Goal: Task Accomplishment & Management: Use online tool/utility

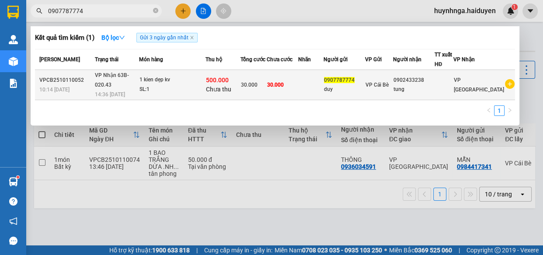
type input "0907787774"
click at [284, 87] on span "30.000" at bounding box center [275, 85] width 17 height 6
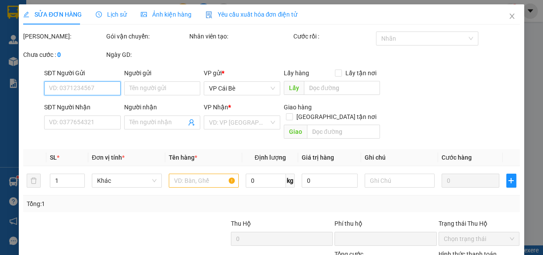
type input "0907787774"
type input "duy"
type input "0902433238"
type input "tung"
type input "500.000"
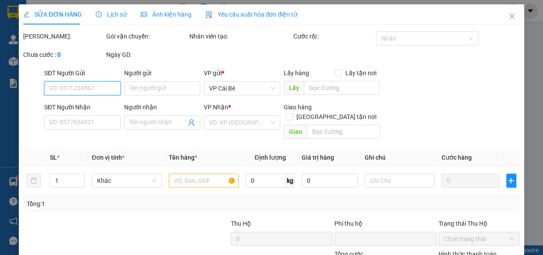
type input "0"
type input "30.000"
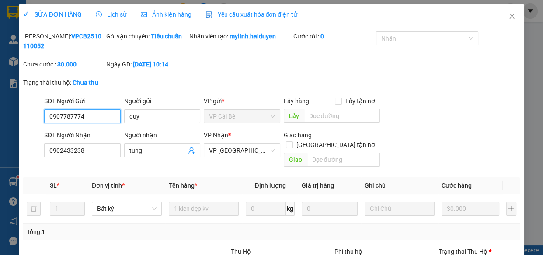
scroll to position [39, 0]
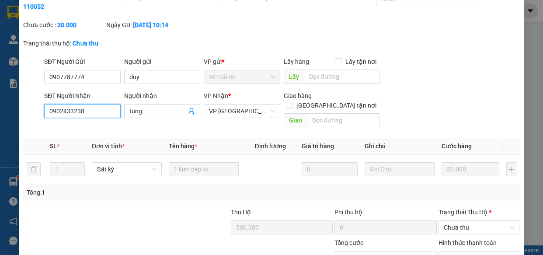
drag, startPoint x: 92, startPoint y: 112, endPoint x: 0, endPoint y: 111, distance: 91.9
click at [0, 111] on div "SỬA ĐƠN HÀNG Lịch sử Ảnh kiện hàng Yêu cầu xuất hóa đơn điện tử Total Paid Fee …" at bounding box center [271, 127] width 543 height 255
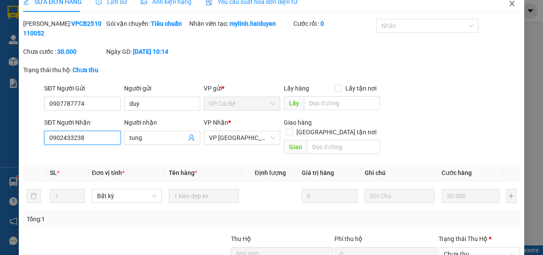
scroll to position [0, 0]
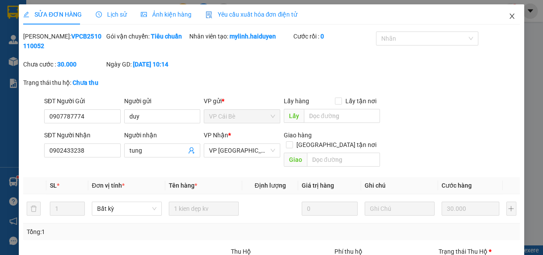
click at [509, 17] on icon "close" at bounding box center [512, 16] width 7 height 7
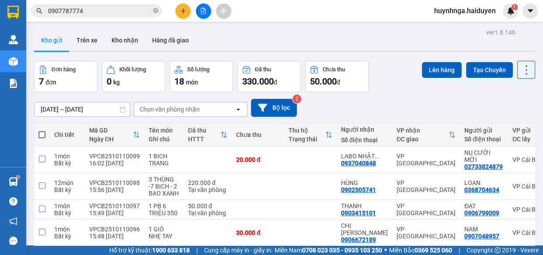
click at [107, 10] on input "0907787774" at bounding box center [99, 11] width 103 height 10
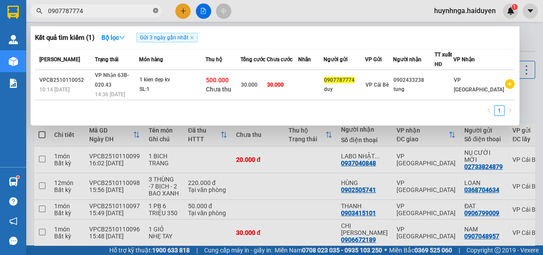
click at [154, 11] on icon "close-circle" at bounding box center [155, 10] width 5 height 5
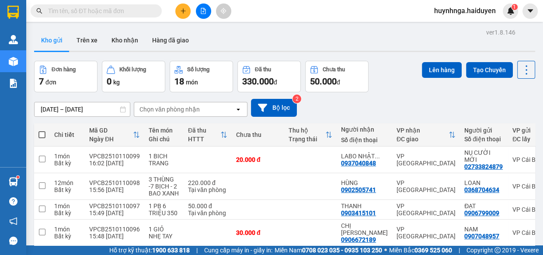
click at [91, 14] on input "text" at bounding box center [99, 11] width 103 height 10
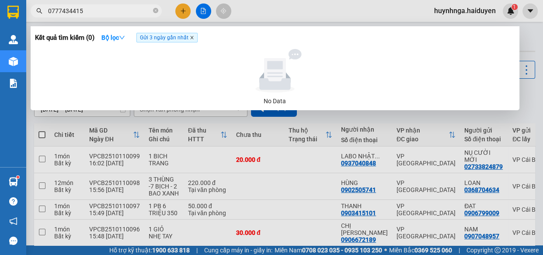
type input "0777434415"
click at [192, 38] on icon "close" at bounding box center [192, 37] width 4 height 4
click at [156, 14] on span at bounding box center [155, 11] width 5 height 8
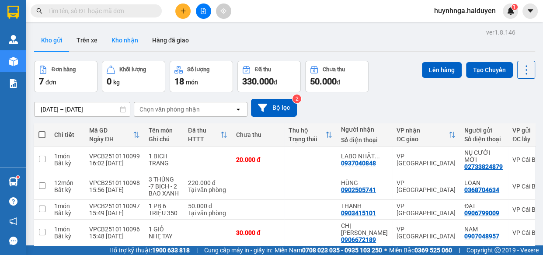
click at [131, 39] on button "Kho nhận" at bounding box center [125, 40] width 41 height 21
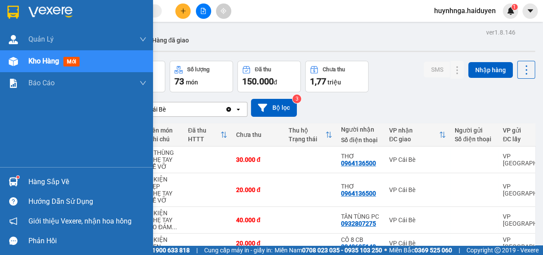
click at [44, 183] on div "Hàng sắp về" at bounding box center [87, 181] width 118 height 13
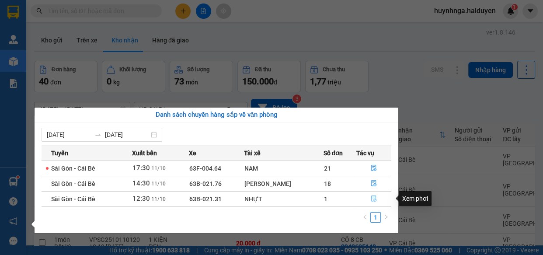
click at [372, 200] on icon "file-done" at bounding box center [374, 198] width 6 height 6
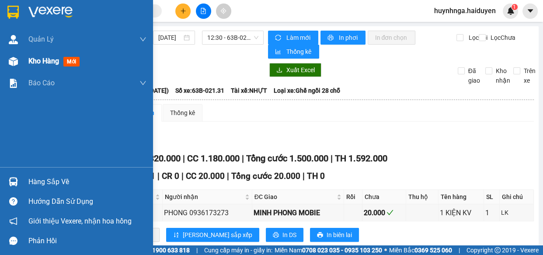
click at [49, 63] on span "Kho hàng" at bounding box center [43, 61] width 31 height 8
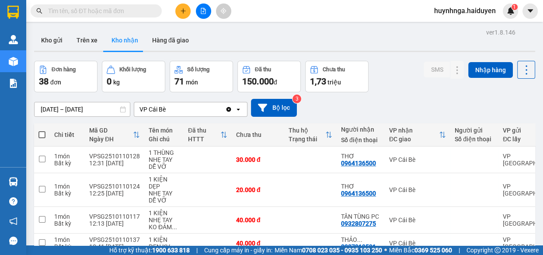
click at [423, 105] on div "[DATE] – [DATE] Press the down arrow key to interact with the calendar and sele…" at bounding box center [284, 108] width 501 height 18
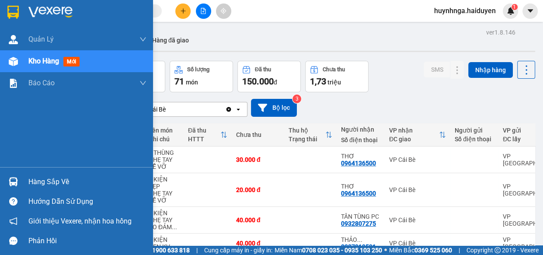
click at [38, 67] on div "Kho hàng mới" at bounding box center [87, 61] width 118 height 22
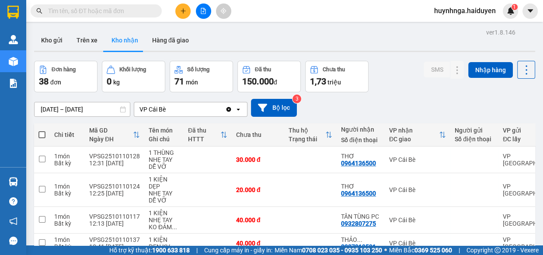
click at [404, 93] on div "[DATE] – [DATE] Press the down arrow key to interact with the calendar and sele…" at bounding box center [284, 107] width 501 height 31
click at [390, 81] on div "Đơn hàng 38 đơn Khối lượng 0 kg Số lượng 71 món Đã thu 150.000 đ Chưa thu 1,73 …" at bounding box center [284, 76] width 501 height 31
click at [85, 39] on button "Trên xe" at bounding box center [87, 40] width 35 height 21
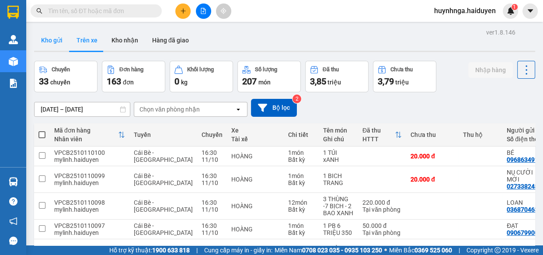
click at [56, 39] on button "Kho gửi" at bounding box center [51, 40] width 35 height 21
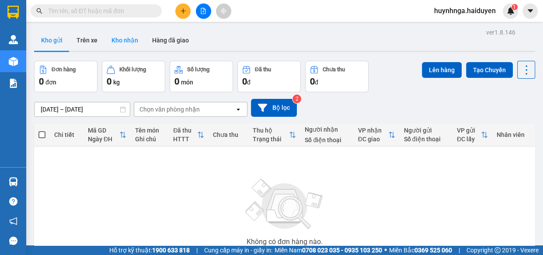
click at [126, 39] on button "Kho nhận" at bounding box center [125, 40] width 41 height 21
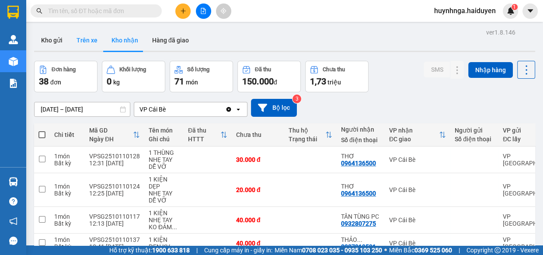
click at [87, 41] on button "Trên xe" at bounding box center [87, 40] width 35 height 21
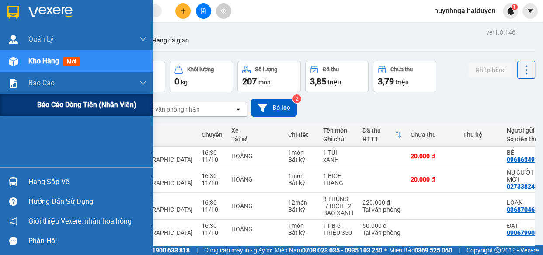
click at [74, 111] on div "Báo cáo dòng tiền (nhân viên)" at bounding box center [91, 105] width 109 height 22
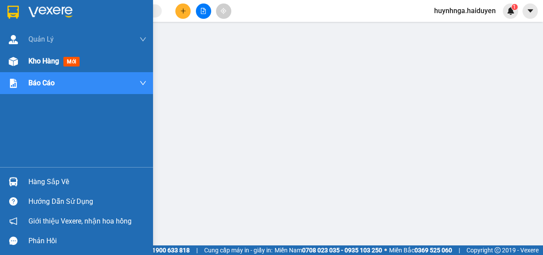
click at [38, 59] on span "Kho hàng" at bounding box center [43, 61] width 31 height 8
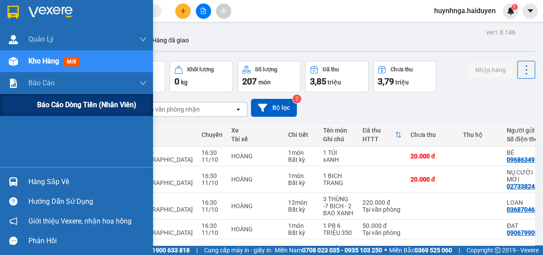
click at [68, 108] on span "Báo cáo dòng tiền (nhân viên)" at bounding box center [86, 104] width 99 height 11
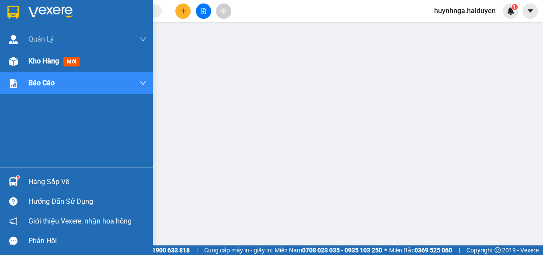
click at [40, 64] on span "Kho hàng" at bounding box center [43, 61] width 31 height 8
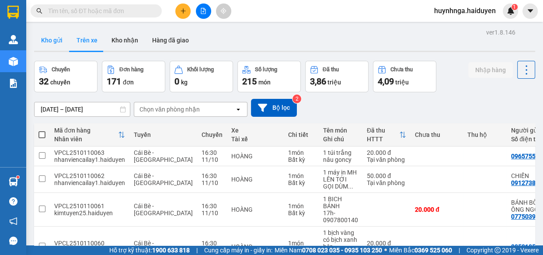
click at [54, 44] on button "Kho gửi" at bounding box center [51, 40] width 35 height 21
